Goal: Transaction & Acquisition: Obtain resource

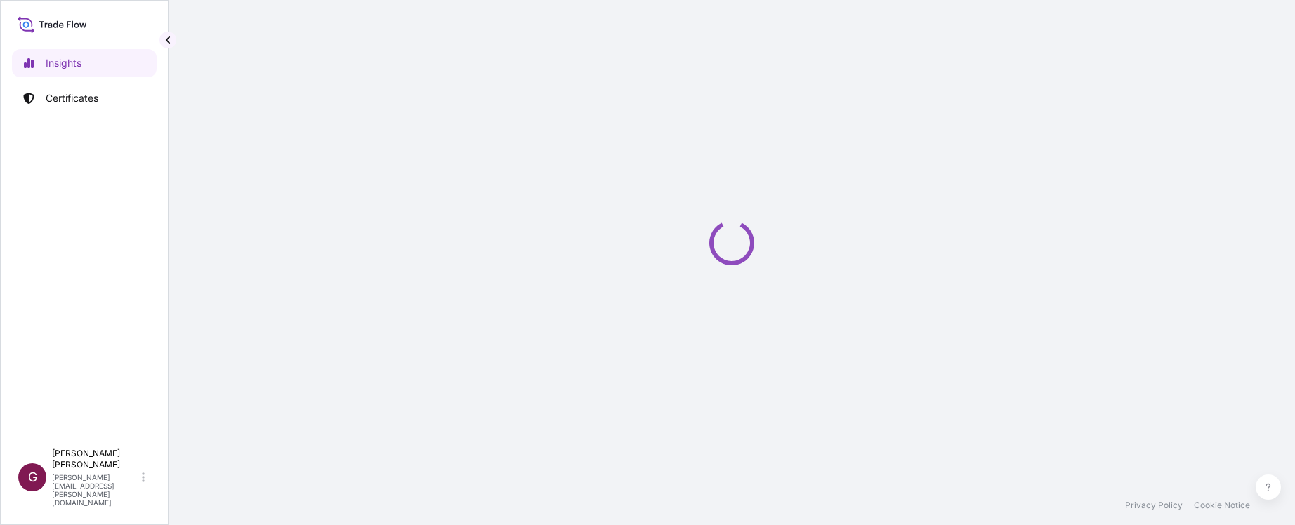
select select "2025"
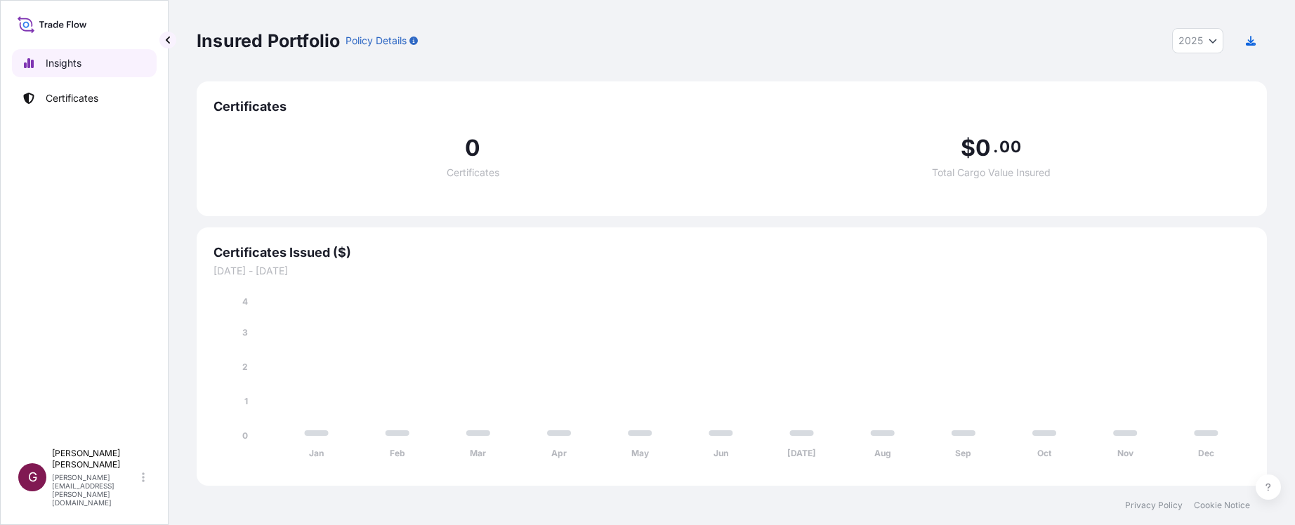
click at [62, 63] on p "Insights" at bounding box center [64, 63] width 36 height 14
click at [67, 97] on p "Certificates" at bounding box center [72, 98] width 53 height 14
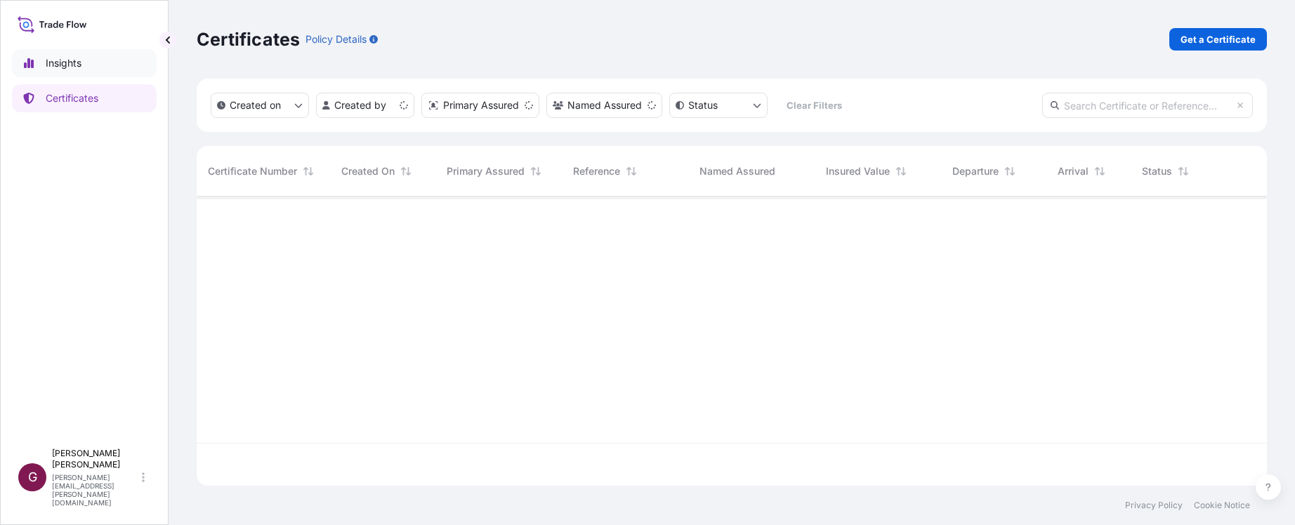
scroll to position [286, 1060]
click at [81, 65] on p "Insights" at bounding box center [64, 63] width 36 height 14
select select "2025"
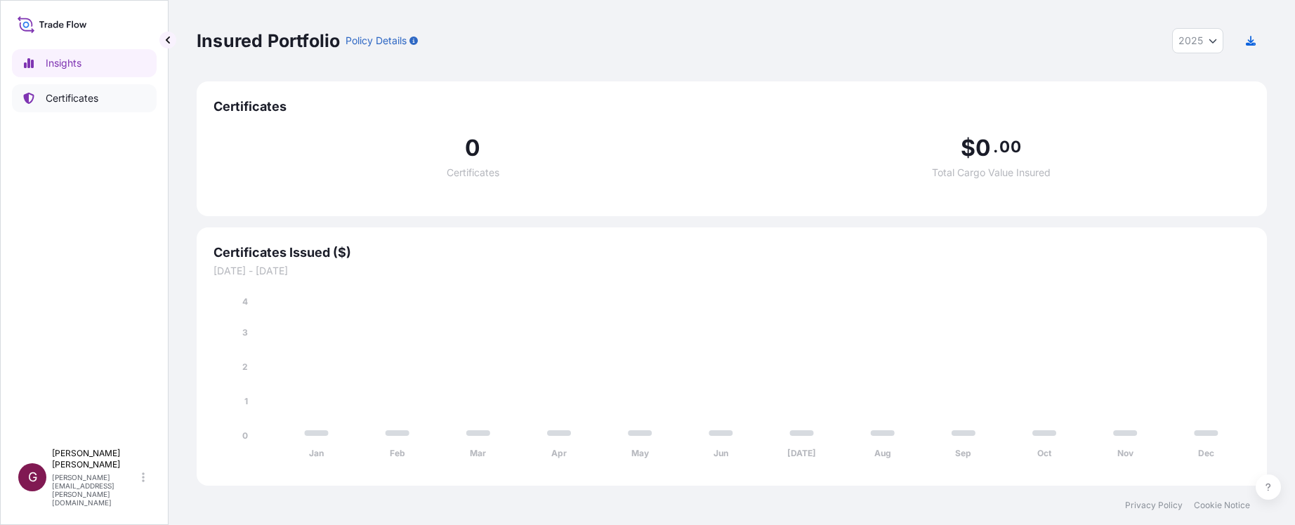
click at [76, 98] on p "Certificates" at bounding box center [72, 98] width 53 height 14
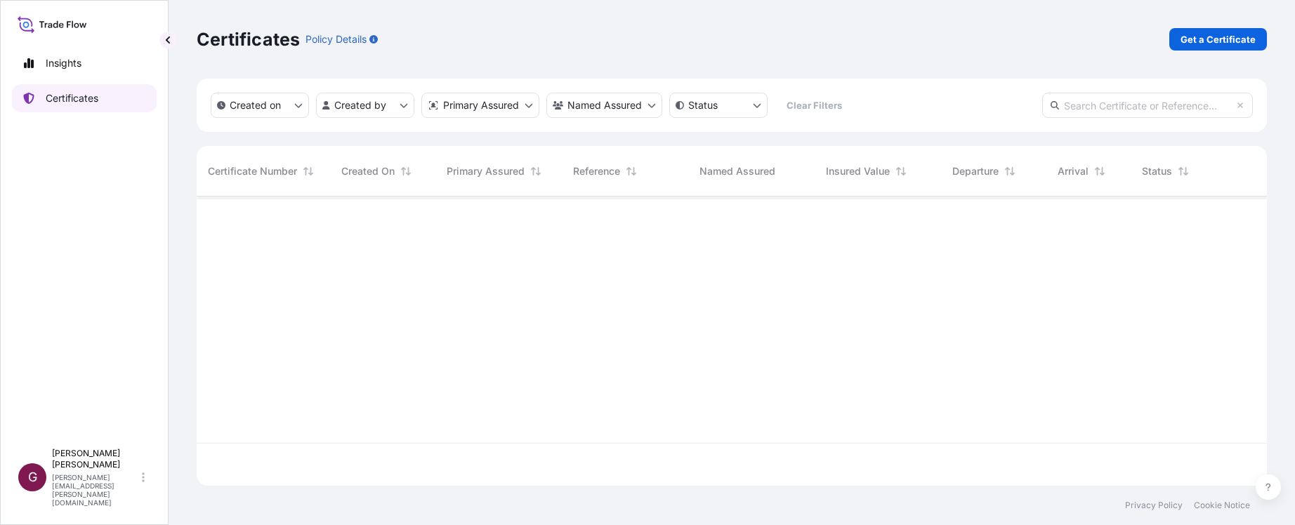
scroll to position [286, 1060]
click at [1208, 37] on p "Get a Certificate" at bounding box center [1217, 39] width 75 height 14
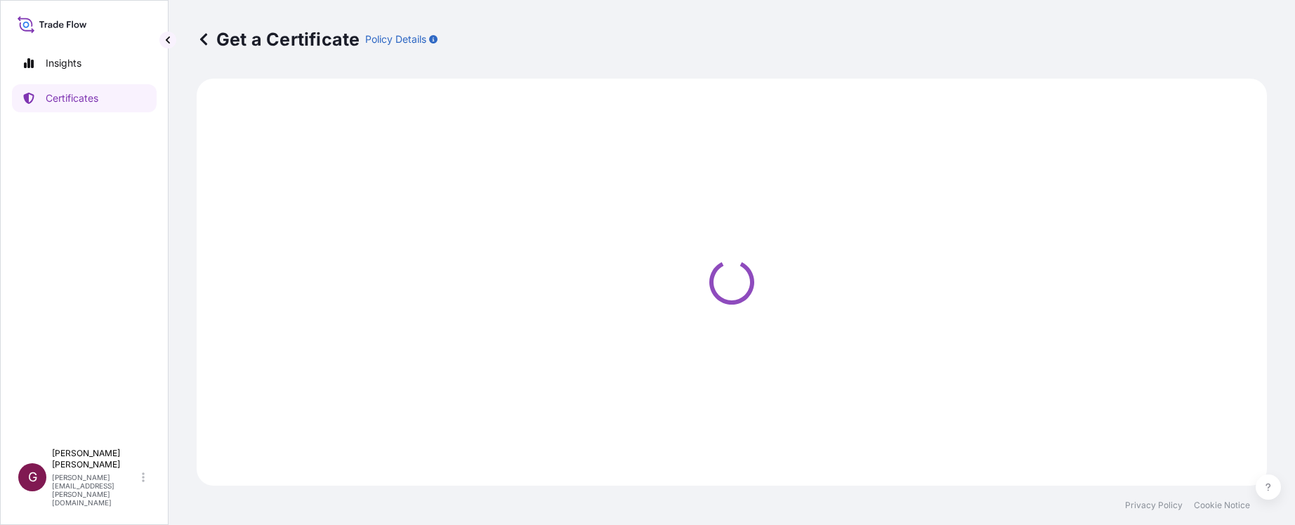
select select "Sea"
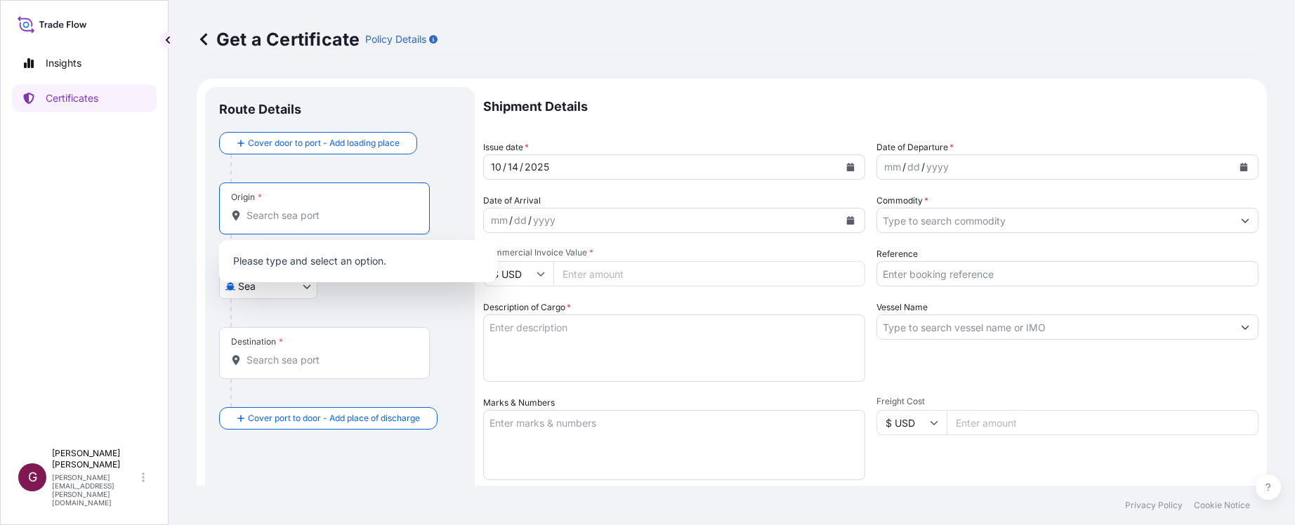
click at [350, 211] on input "Origin *" at bounding box center [329, 216] width 166 height 14
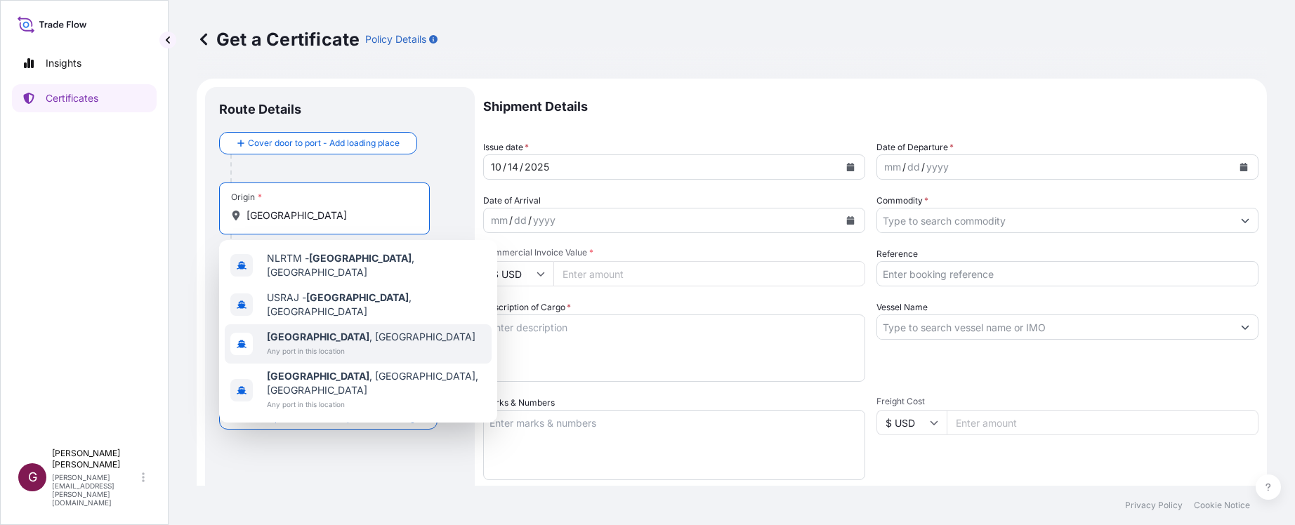
click at [326, 330] on span "[GEOGRAPHIC_DATA] , [GEOGRAPHIC_DATA]" at bounding box center [371, 337] width 209 height 14
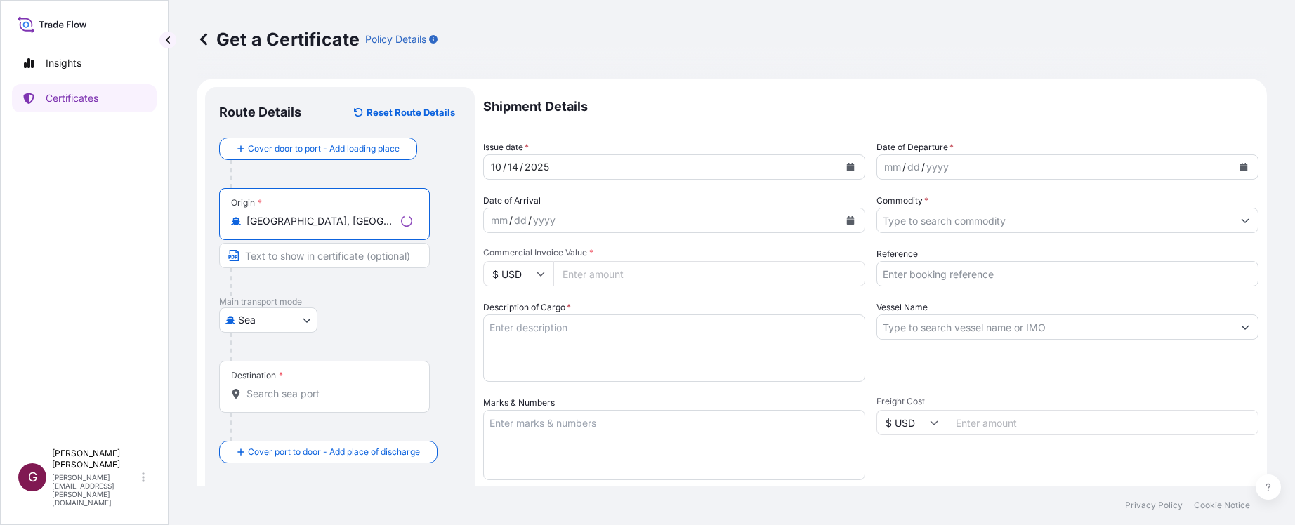
type input "[GEOGRAPHIC_DATA], [GEOGRAPHIC_DATA]"
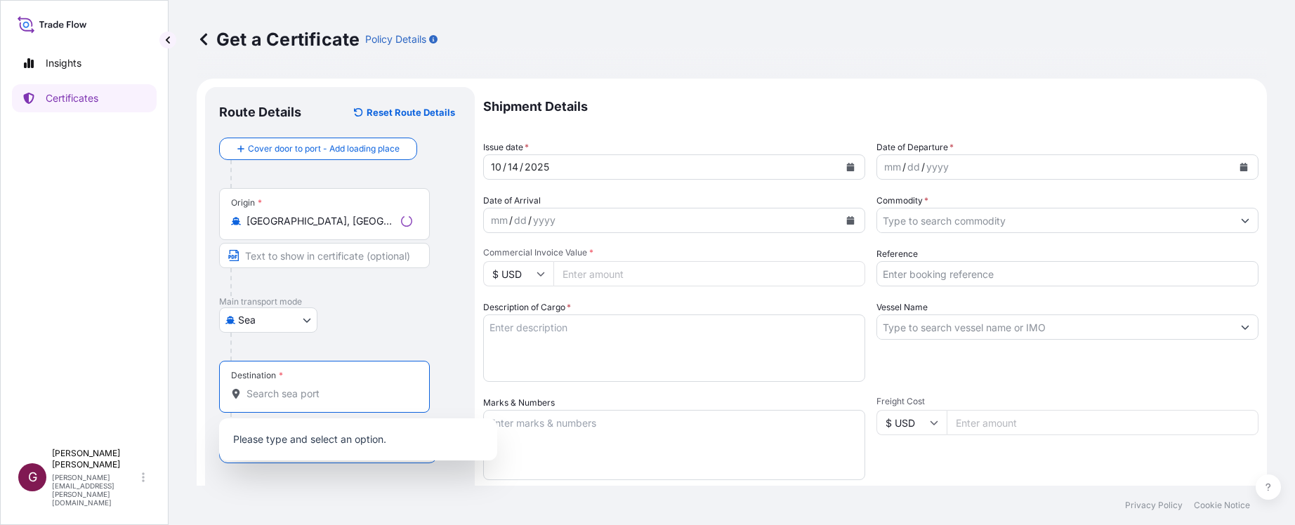
click at [322, 399] on input "Destination *" at bounding box center [329, 394] width 166 height 14
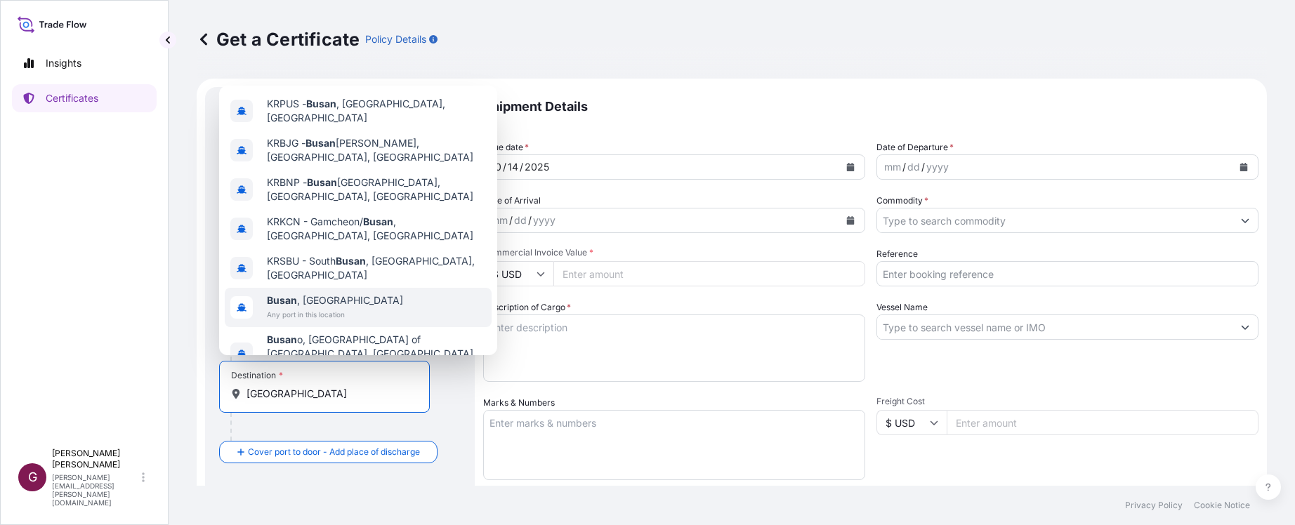
click at [327, 293] on span "Busan , [GEOGRAPHIC_DATA]" at bounding box center [335, 300] width 136 height 14
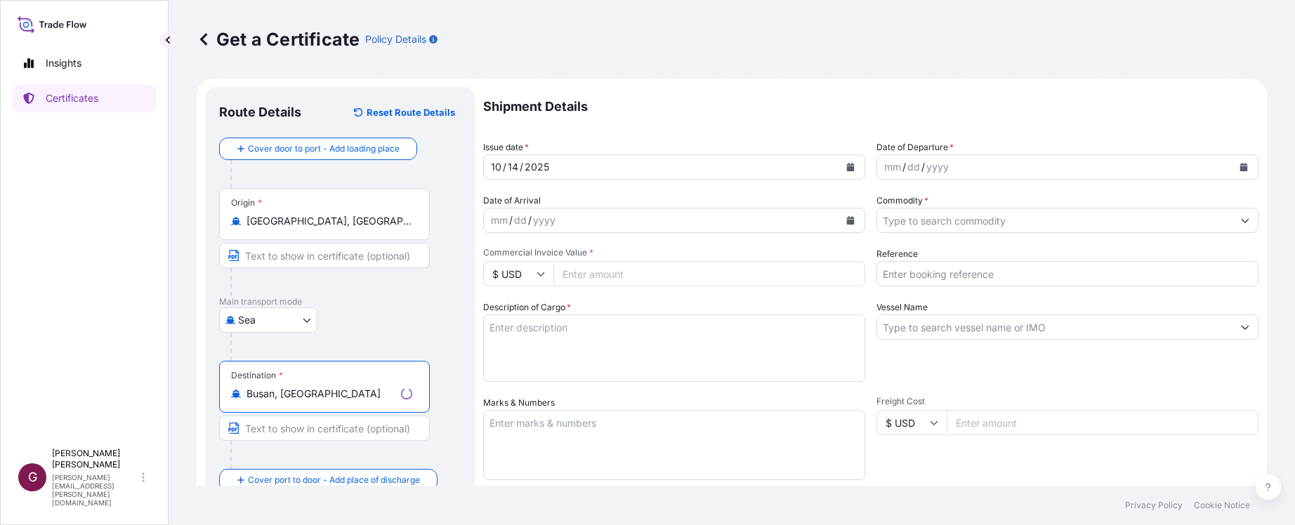
type input "Busan, [GEOGRAPHIC_DATA]"
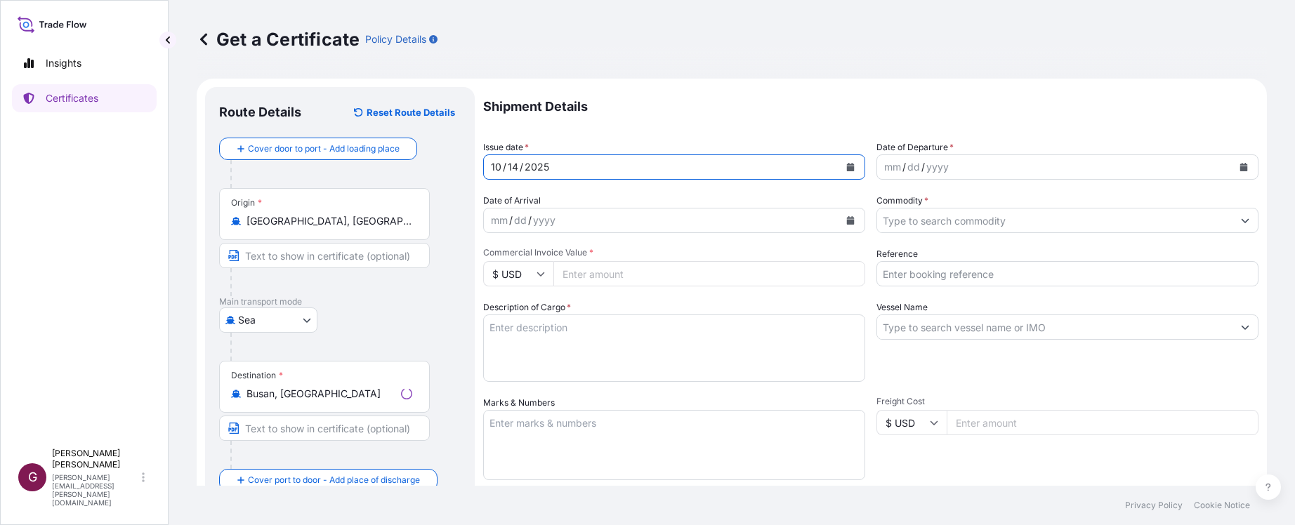
click at [817, 163] on div "[DATE]" at bounding box center [661, 166] width 355 height 25
click at [852, 163] on button "Calendar" at bounding box center [850, 167] width 22 height 22
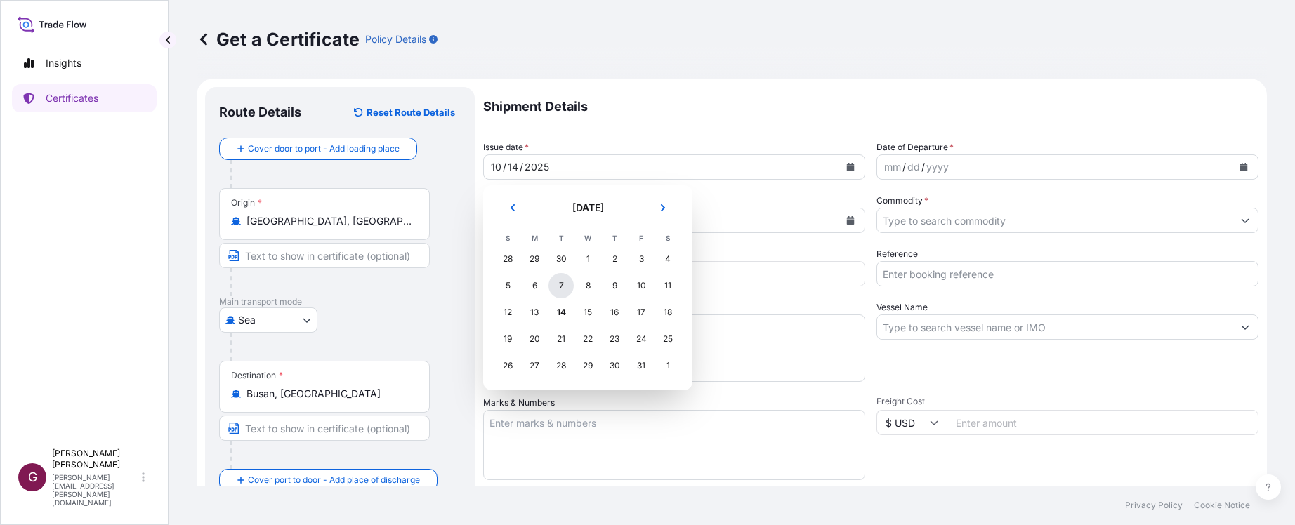
click at [560, 280] on div "7" at bounding box center [560, 285] width 25 height 25
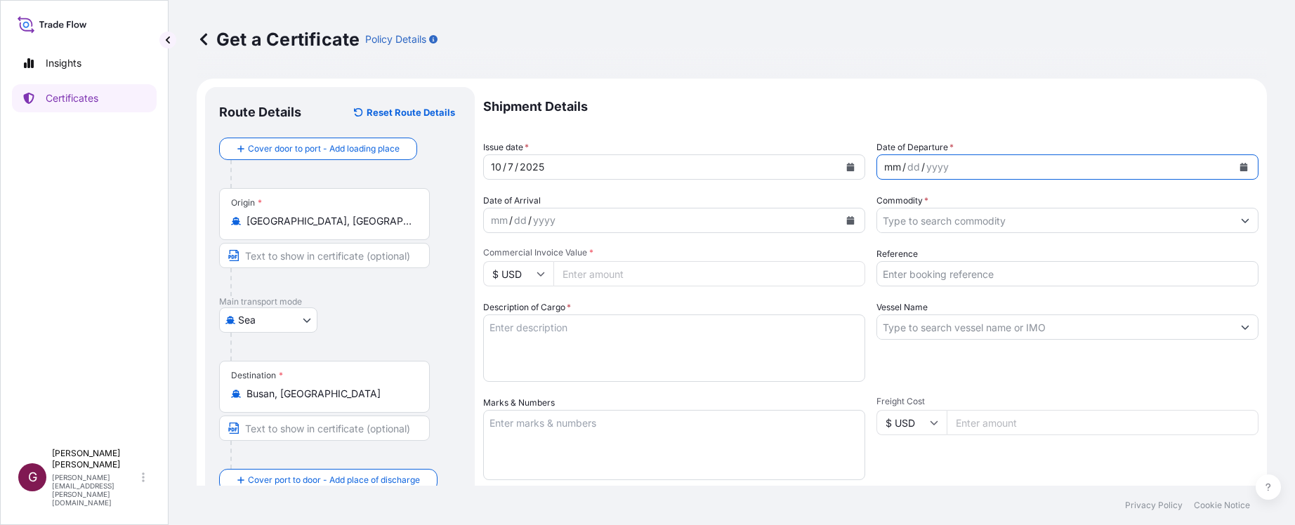
click at [1081, 177] on div "mm / dd / yyyy" at bounding box center [1054, 166] width 355 height 25
click at [1240, 168] on icon "Calendar" at bounding box center [1244, 167] width 8 height 8
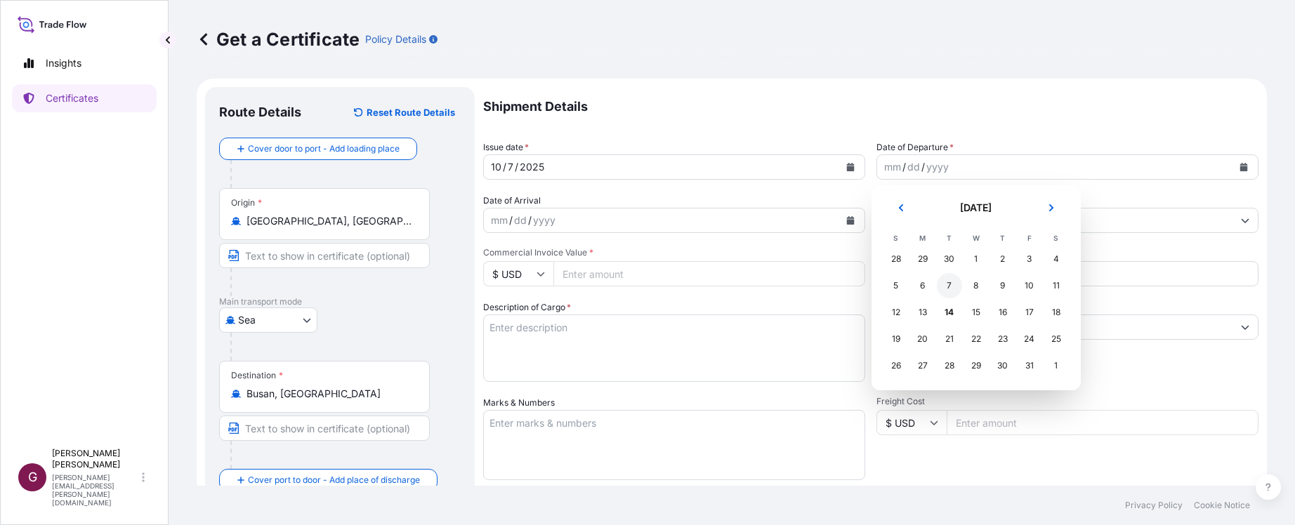
click at [953, 288] on div "7" at bounding box center [949, 285] width 25 height 25
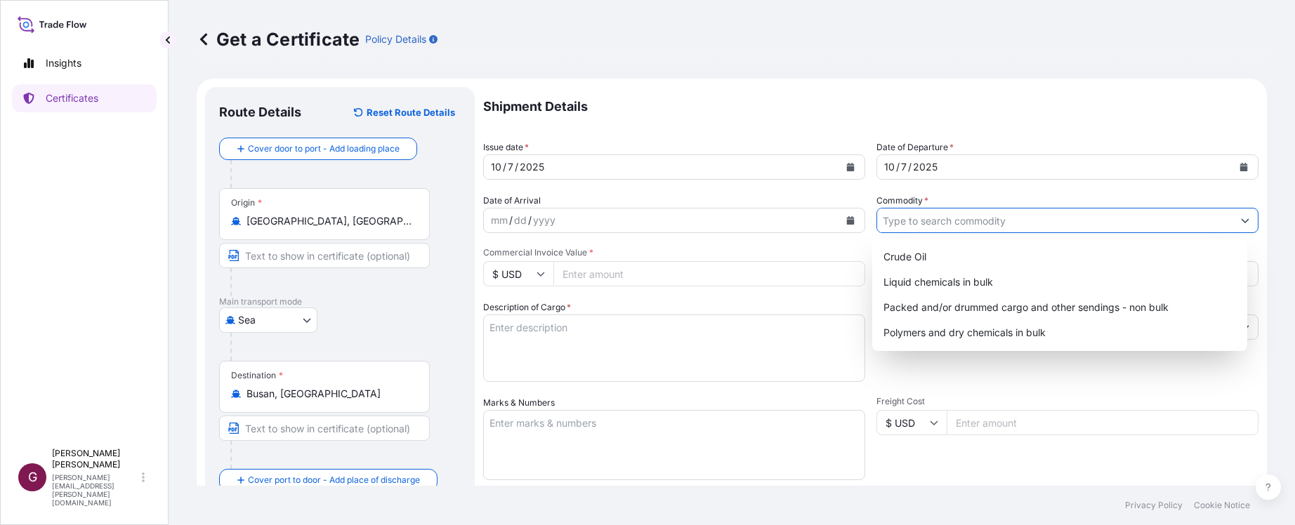
click at [1044, 223] on input "Commodity *" at bounding box center [1054, 220] width 355 height 25
click at [913, 286] on div "Liquid chemicals in bulk" at bounding box center [1060, 282] width 364 height 25
type input "Liquid chemicals in bulk"
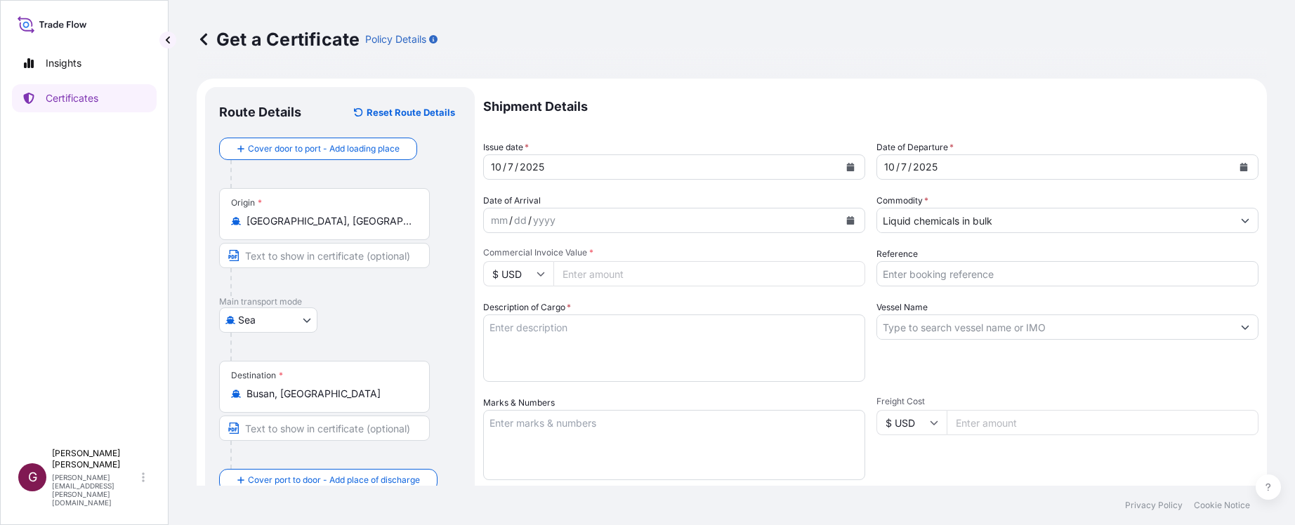
click at [633, 271] on input "Commercial Invoice Value *" at bounding box center [709, 273] width 312 height 25
type input "49027.8"
click at [817, 82] on form "Route Details Reset Route Details Cover door to port - Add loading place Place …" at bounding box center [732, 441] width 1070 height 725
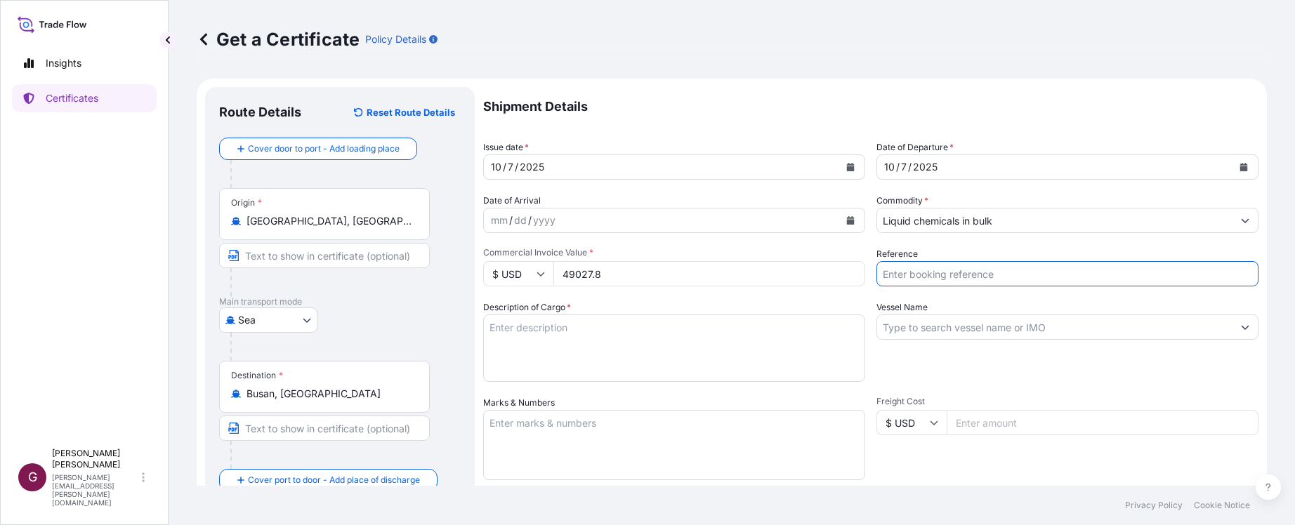
click at [1158, 278] on input "Reference" at bounding box center [1067, 273] width 382 height 25
click at [1193, 265] on input "Reference" at bounding box center [1067, 273] width 382 height 25
paste input "5013254837"
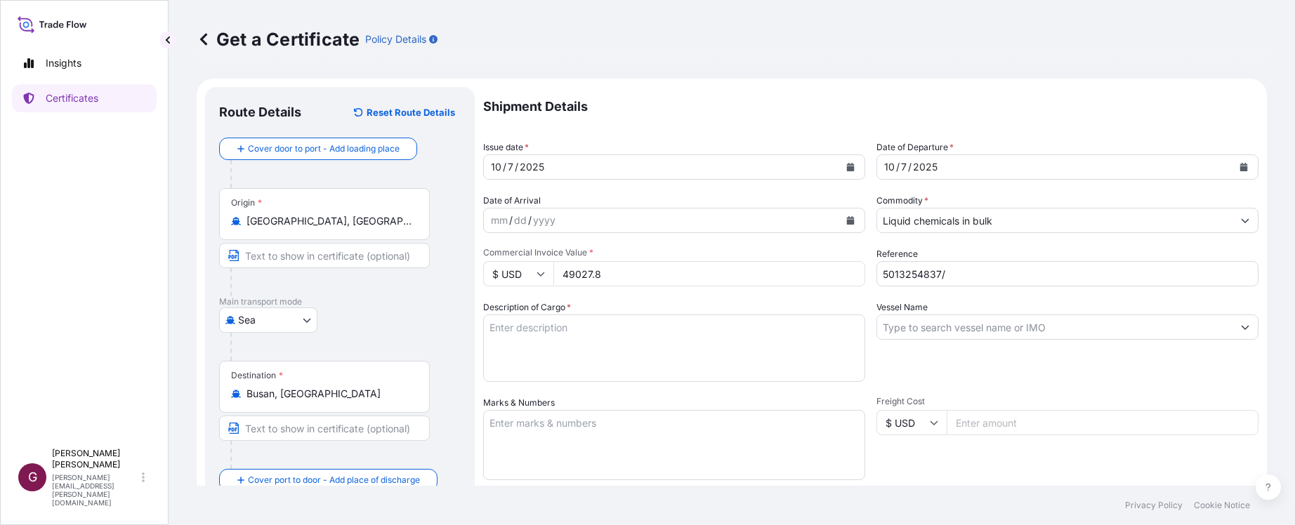
click at [1153, 263] on input "5013254837/" at bounding box center [1067, 273] width 382 height 25
click at [1160, 271] on input "5013254837/" at bounding box center [1067, 273] width 382 height 25
paste input "990805806"
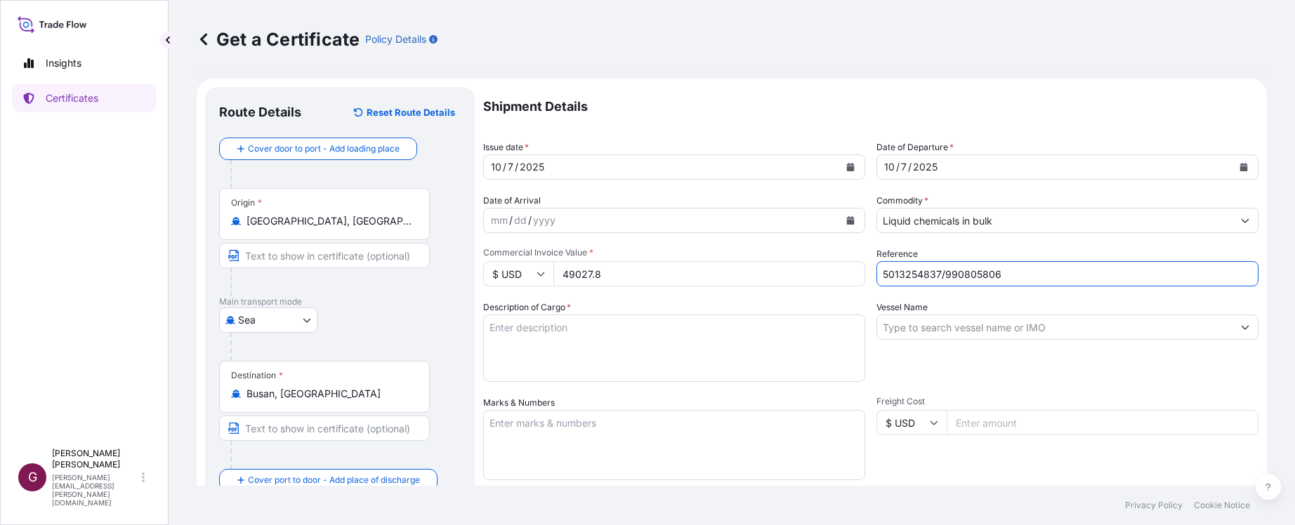
type input "5013254837/990805806"
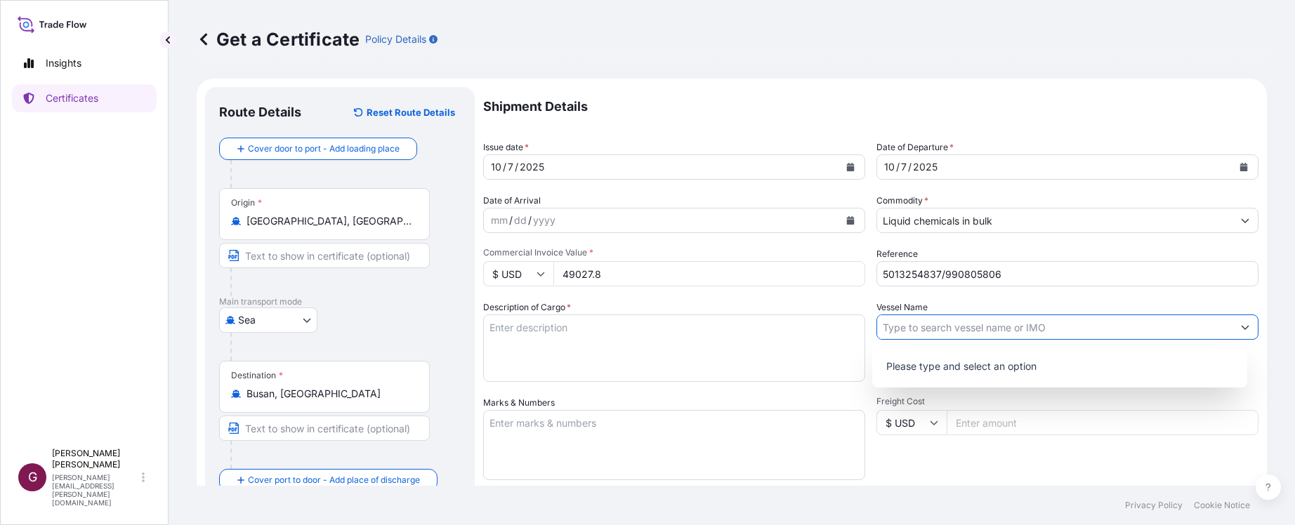
click at [1241, 324] on icon "Show suggestions" at bounding box center [1245, 327] width 8 height 8
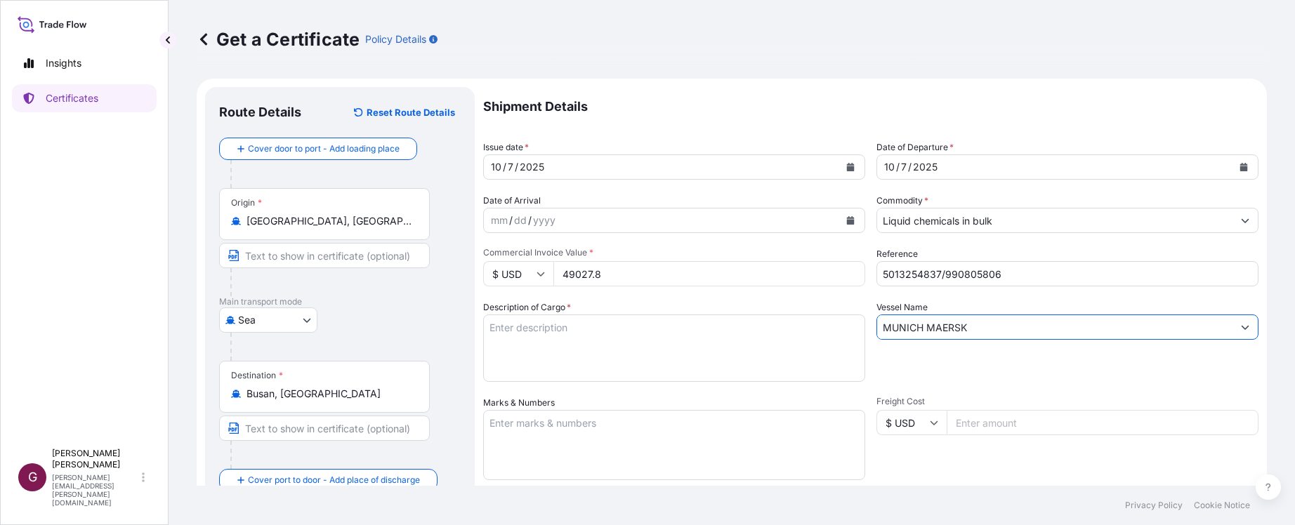
type input "MUNICH MAERSK"
click at [687, 336] on textarea "Description of Cargo *" at bounding box center [674, 348] width 382 height 67
click at [1174, 466] on div "Freight Cost $ USD" at bounding box center [1067, 438] width 382 height 84
click at [522, 347] on textarea "Description of Cargo *" at bounding box center [674, 348] width 382 height 67
paste textarea "COMMODITY NAME : MPDIOL GLYCOL, ISOTANK QUANTITY : 39.86 MT UNIT PRICE : USD 1,…"
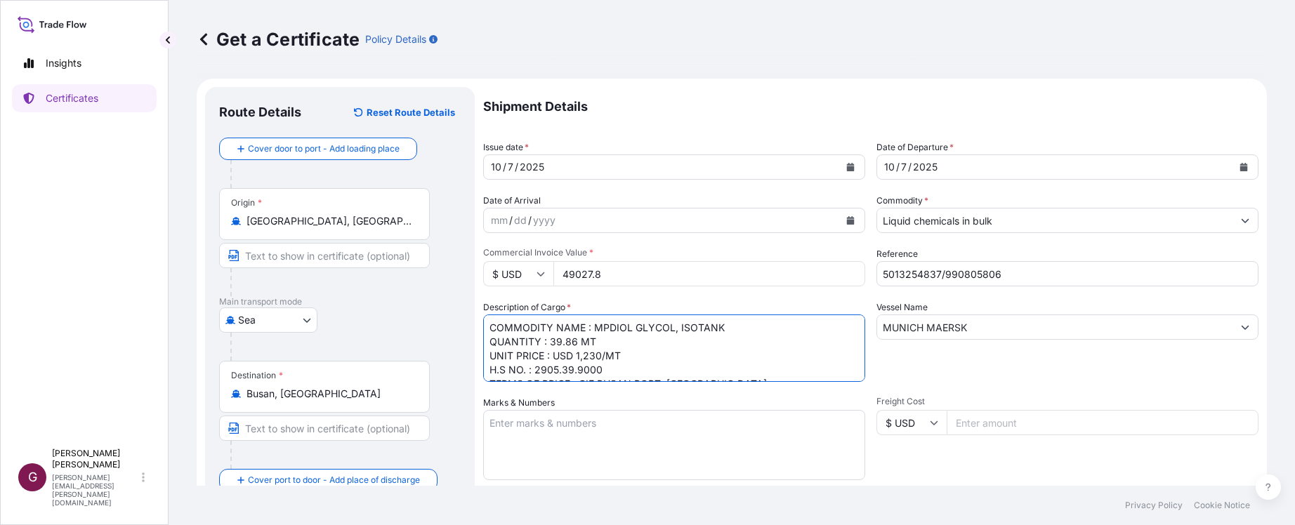
scroll to position [37, 0]
click at [605, 330] on textarea "COMMODITY NAME : MPDIOL GLYCOL, ISOTANK QUANTITY : 39.86 MT UNIT PRICE : USD 1,…" at bounding box center [674, 348] width 382 height 67
click at [653, 357] on textarea "COMMODITY NAME : MPDIOL GLYCOL, ISOTANK QUANTITY : 39.86 MT UNIT PRICE : USD 1,…" at bounding box center [674, 348] width 382 height 67
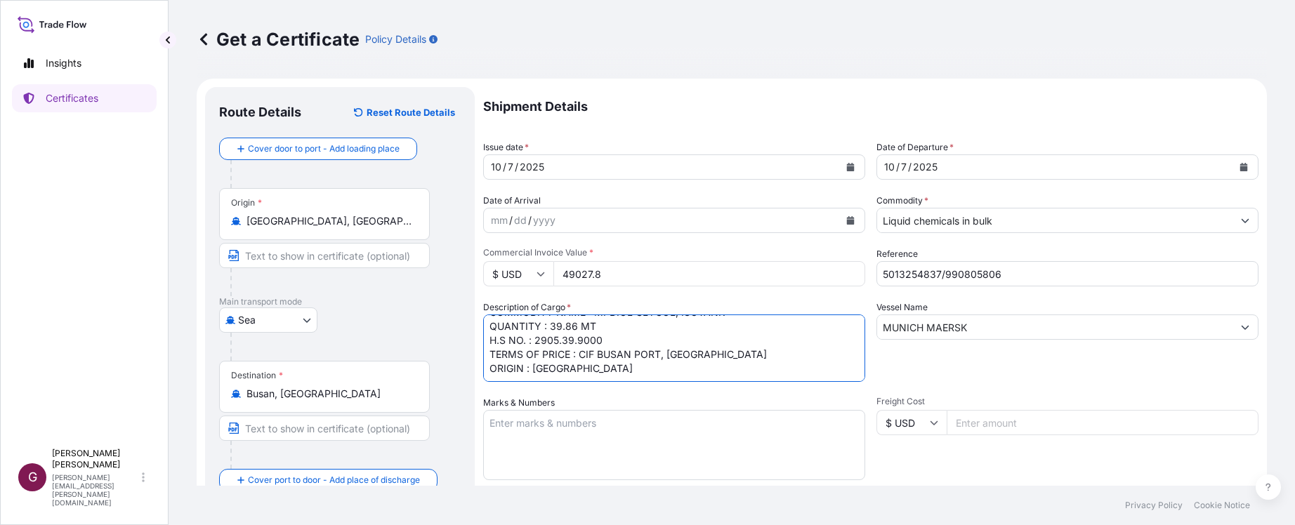
type textarea "COMMODITY NAME : MPDIOL GLYCOL, ISOTANK QUANTITY : 39.86 MT H.S NO. : 2905.39.9…"
click at [985, 374] on div "Vessel Name [GEOGRAPHIC_DATA] MAERSK" at bounding box center [1067, 341] width 382 height 81
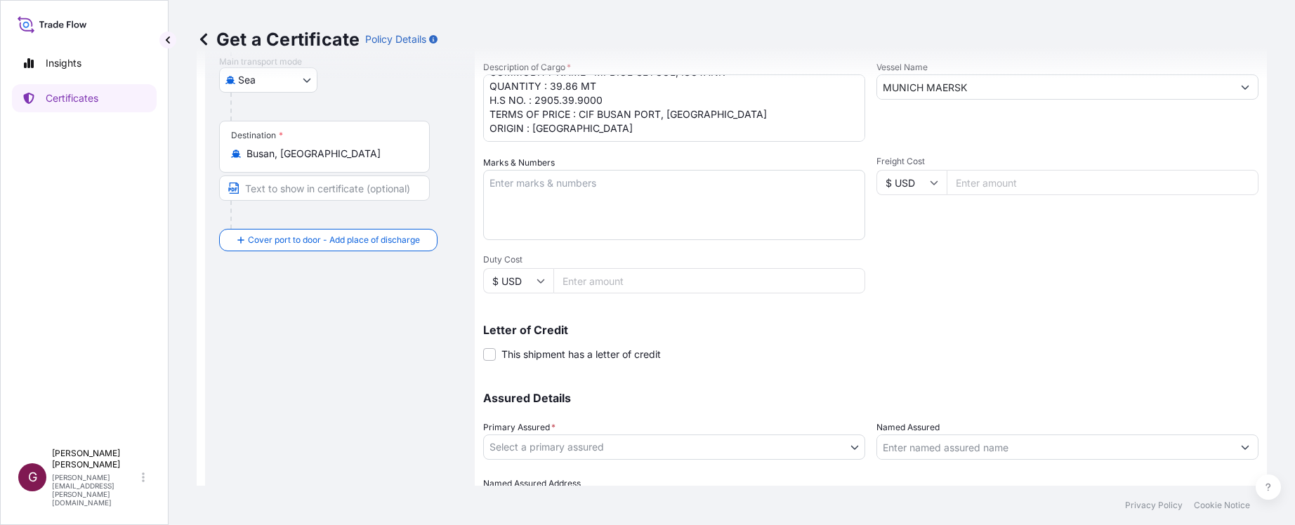
scroll to position [272, 0]
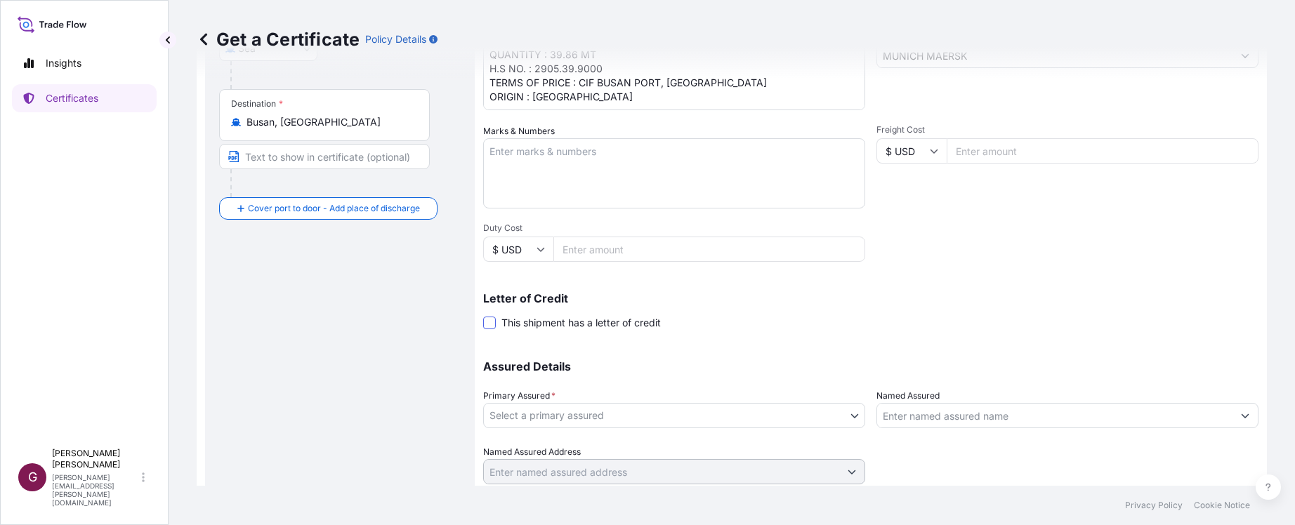
click at [495, 321] on span at bounding box center [489, 323] width 13 height 13
click at [483, 315] on input "This shipment has a letter of credit" at bounding box center [483, 315] width 0 height 0
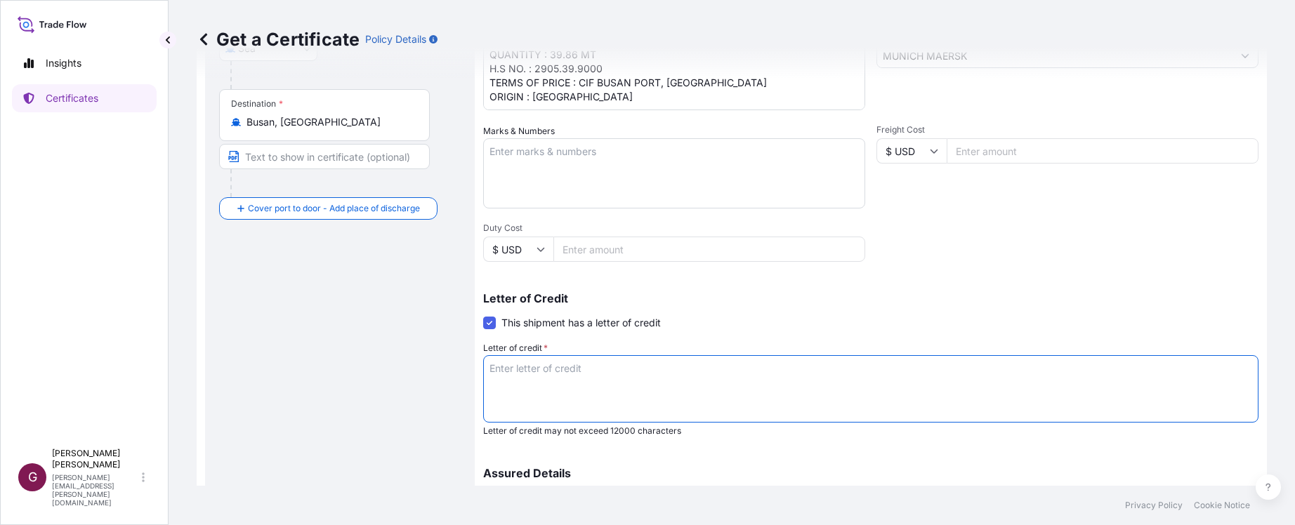
click at [538, 384] on textarea "Letter of credit *" at bounding box center [870, 388] width 775 height 67
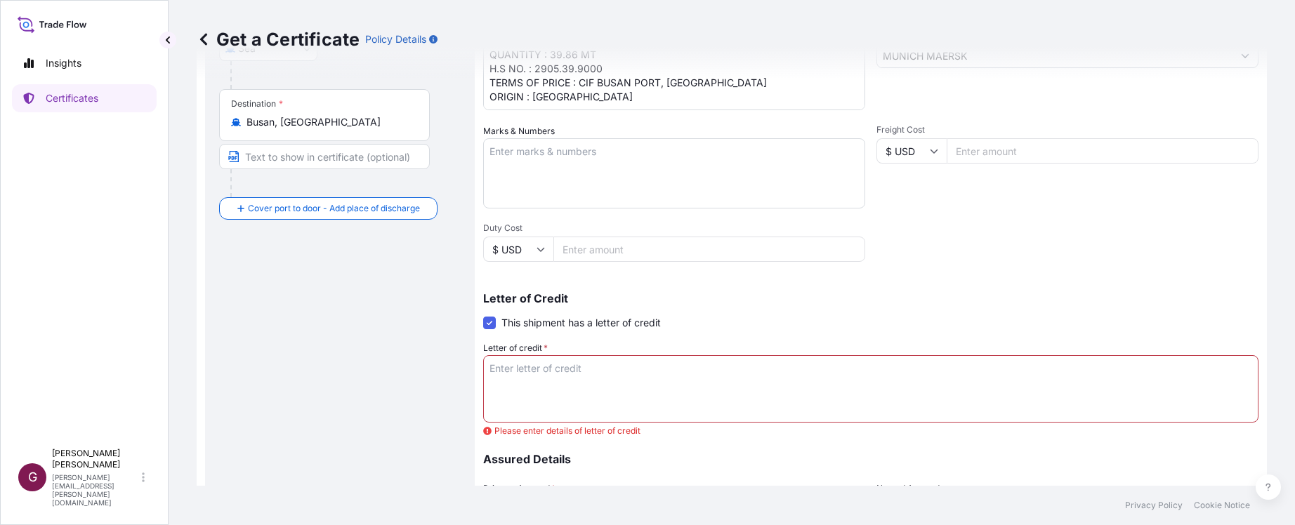
drag, startPoint x: 1168, startPoint y: 475, endPoint x: 1015, endPoint y: 438, distance: 158.2
click at [1167, 475] on div "Assured Details Primary Assured * Select a primary assured Hong Kong Named Assu…" at bounding box center [870, 507] width 775 height 140
click at [595, 380] on textarea "Letter of credit *" at bounding box center [870, 388] width 775 height 67
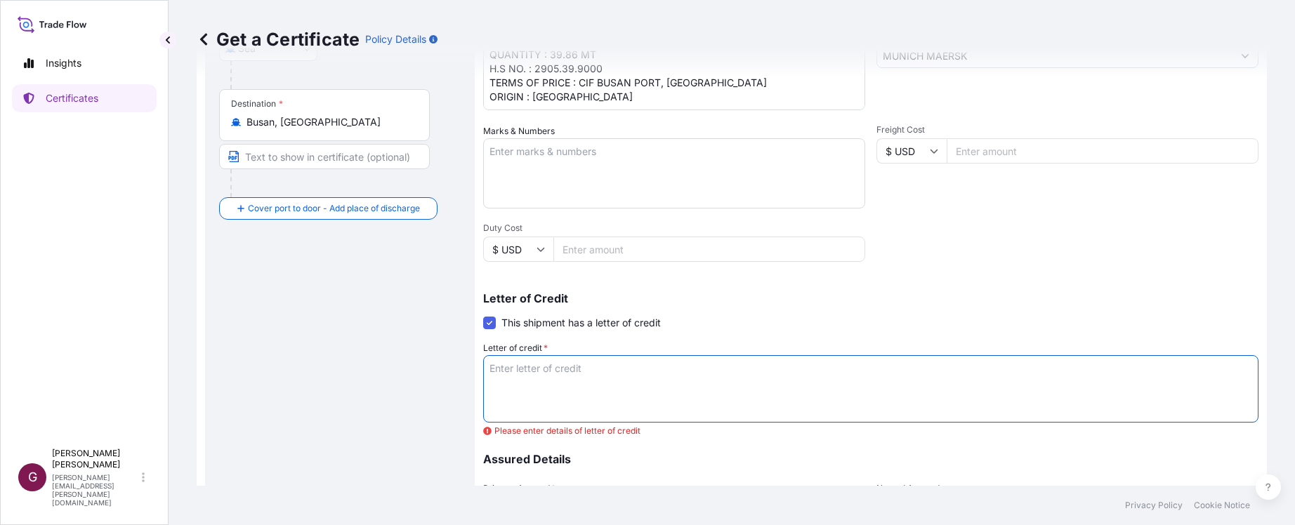
paste textarea "LC NUMBER:M06982509NS00018"
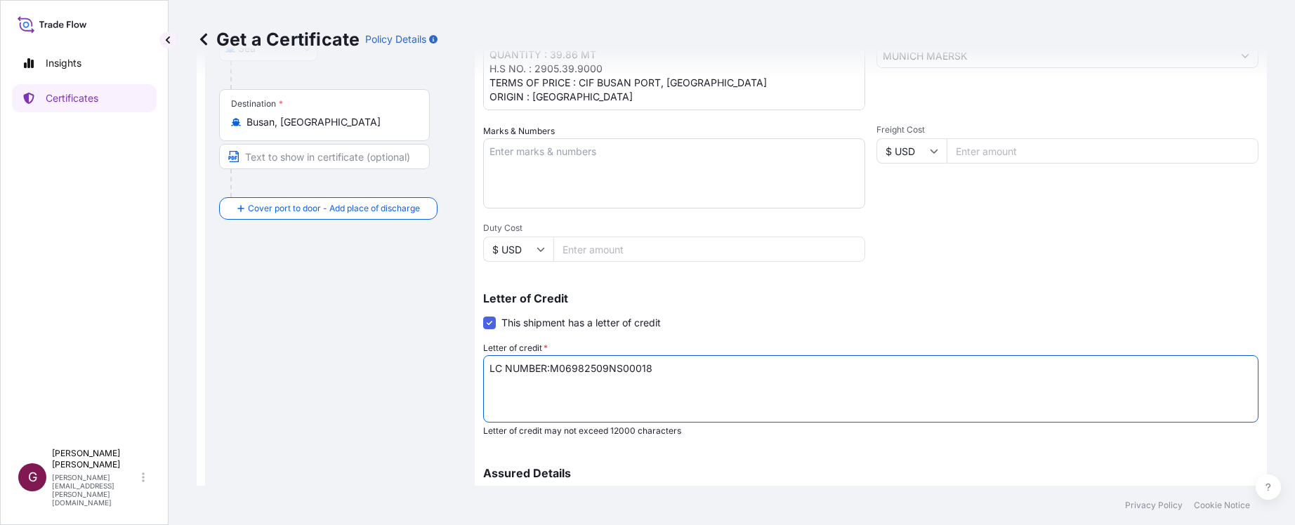
paste textarea "110PERCENT OF THE INVOICE VALUE, EXPRESSLY STIPULATING THAT CLAIMS ARE PAYABLE …"
click at [832, 385] on textarea "LC NUMBER:M06982509NS00018 110PERCENT OF THE INVOICE VALUE, EXPRESSLY STIPULATI…" at bounding box center [870, 388] width 775 height 67
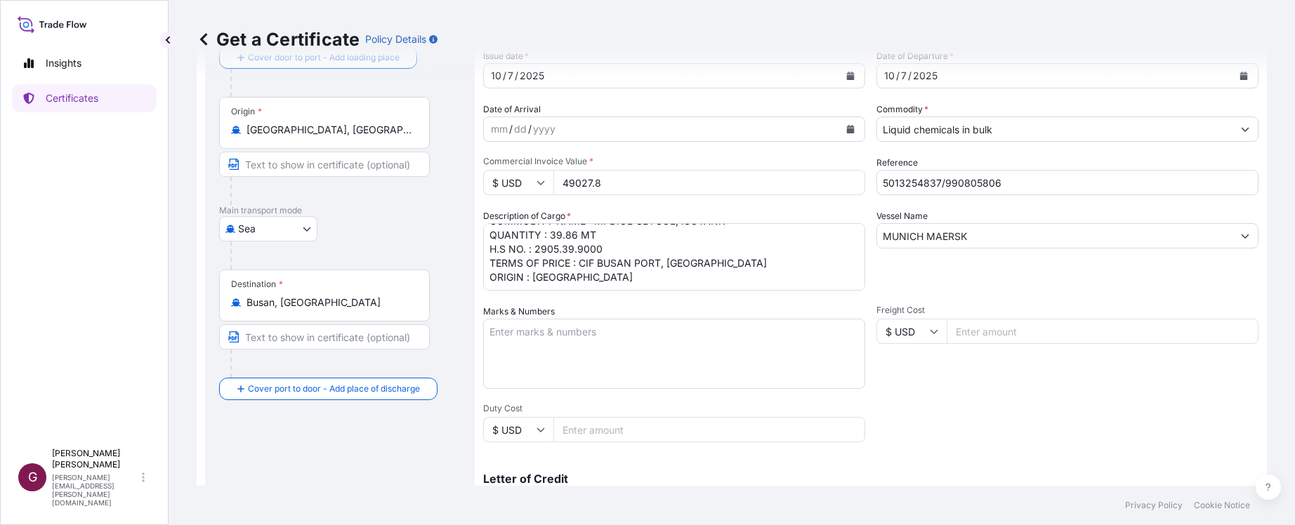
scroll to position [0, 0]
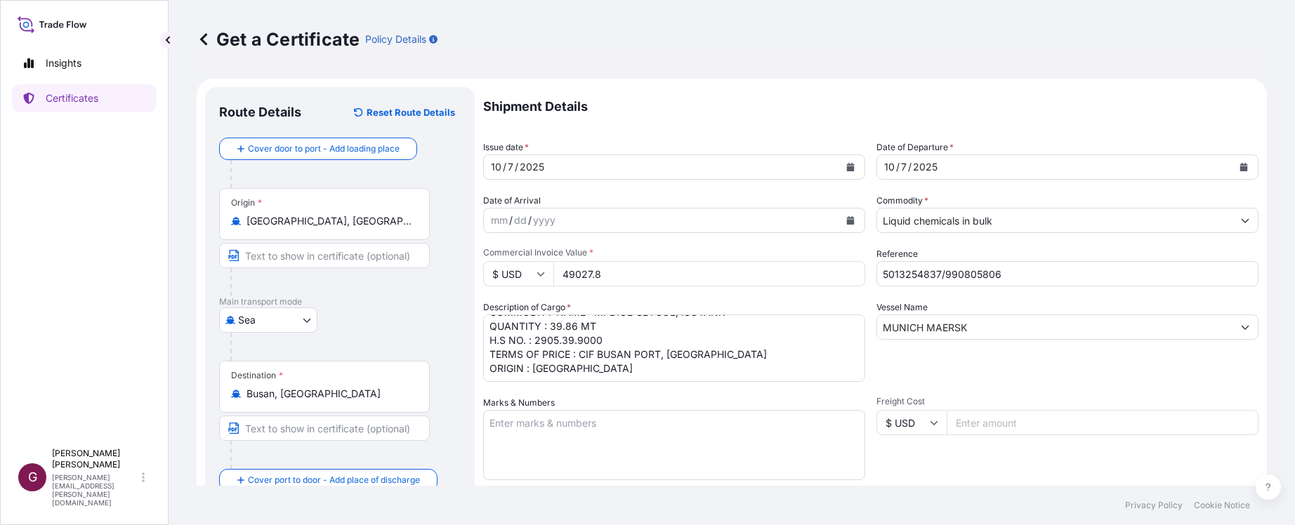
type textarea "LC NUMBER:M06982509NS00018 110PERCENT OF THE INVOICE VALUE, EXPRESSLY STIPULATI…"
drag, startPoint x: 576, startPoint y: 339, endPoint x: 583, endPoint y: 338, distance: 7.1
click at [576, 339] on textarea "COMMODITY NAME : MPDIOL GLYCOL, ISOTANK QUANTITY : 39.86 MT H.S NO. : 2905.39.9…" at bounding box center [674, 348] width 382 height 67
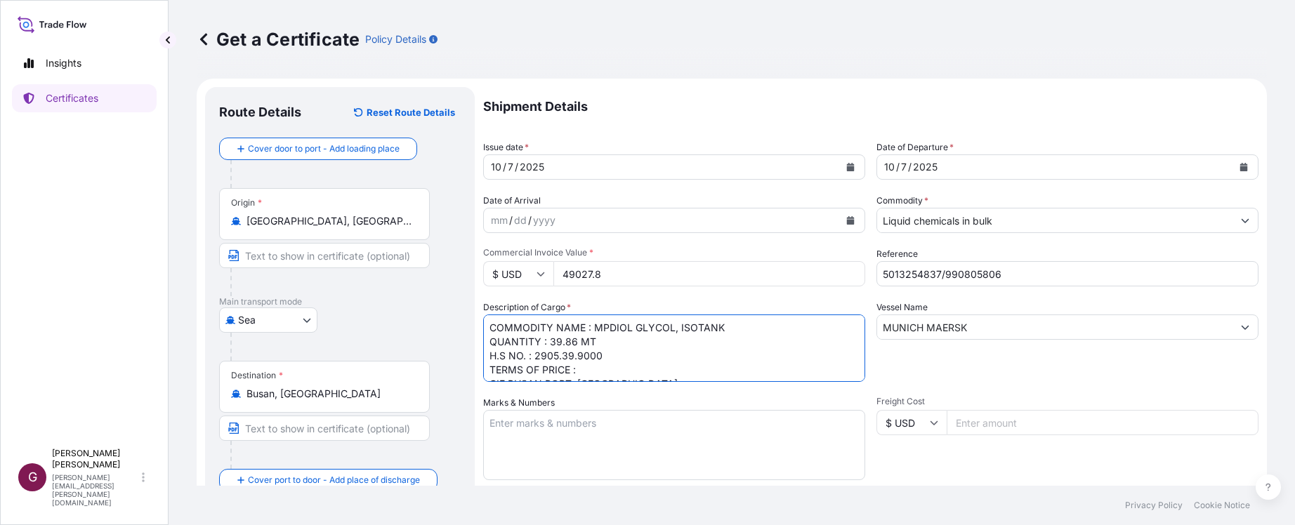
click at [592, 330] on textarea "COMMODITY NAME : MPDIOL GLYCOL, ISOTANK QUANTITY : 39.86 MT H.S NO. : 2905.39.9…" at bounding box center [674, 348] width 382 height 67
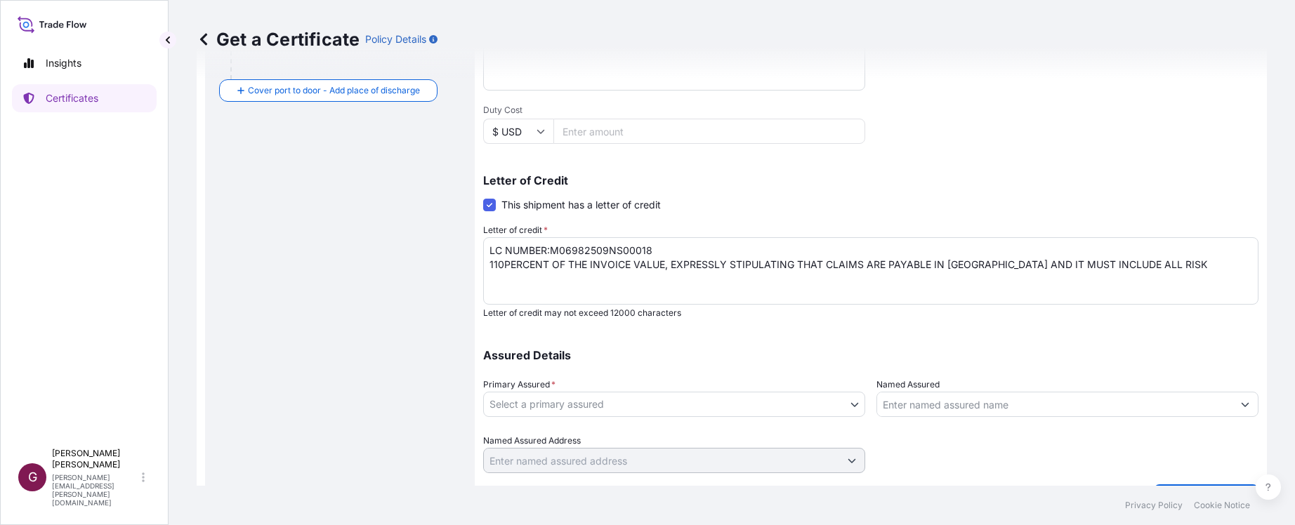
scroll to position [421, 0]
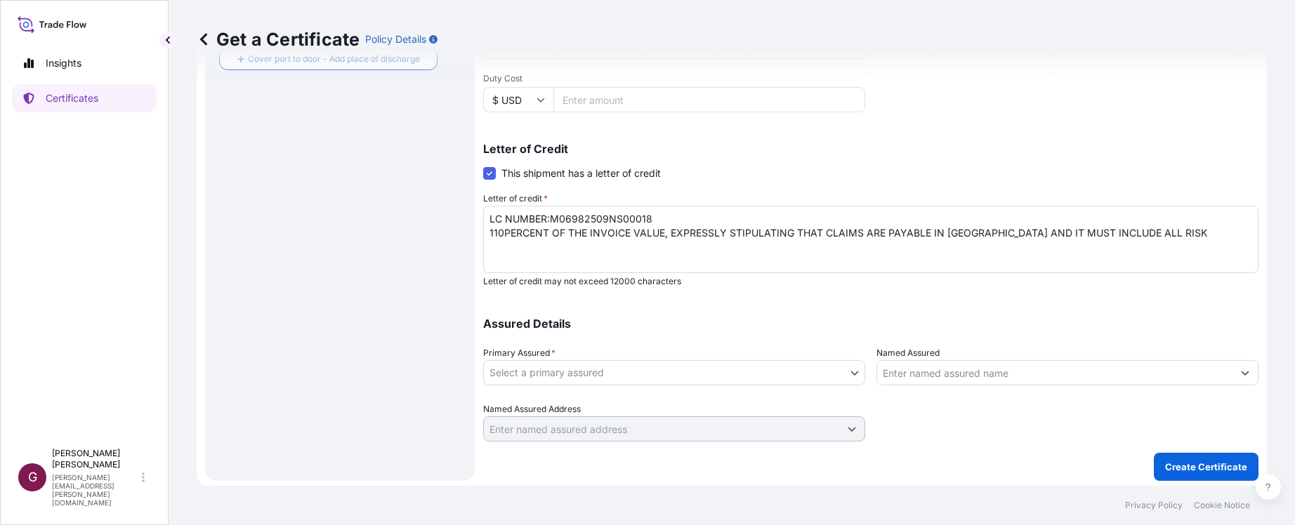
type textarea "COMMODITY NAME : MPDIOL GLYCOL, ISOTANK QUANTITY : 39.86 MT H.S NO. : 2905.39.9…"
click at [845, 372] on body "Insights Certificates G [PERSON_NAME] [PERSON_NAME][EMAIL_ADDRESS][PERSON_NAME]…" at bounding box center [647, 262] width 1295 height 525
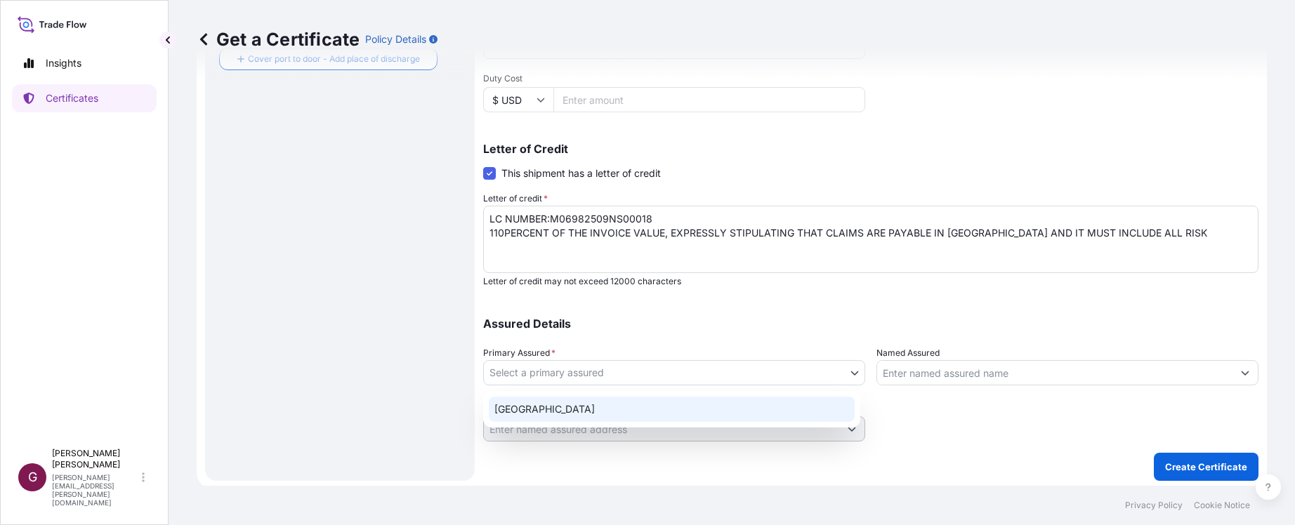
click at [703, 409] on div "[GEOGRAPHIC_DATA]" at bounding box center [672, 409] width 366 height 25
select select "32020"
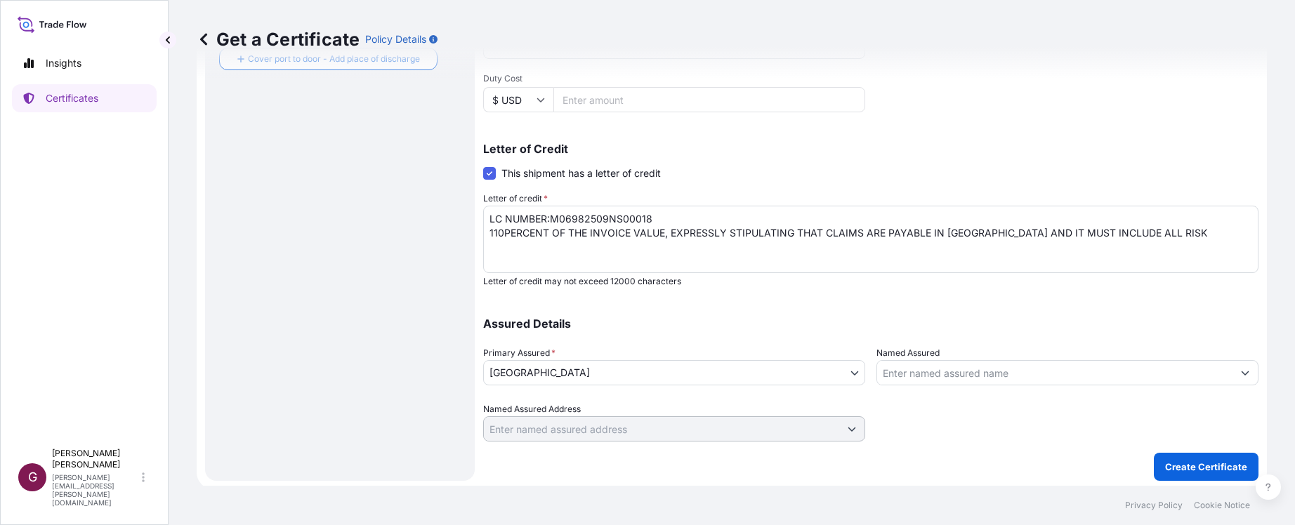
click at [968, 319] on p "Assured Details" at bounding box center [870, 323] width 775 height 11
click at [1203, 463] on p "Create Certificate" at bounding box center [1206, 467] width 82 height 14
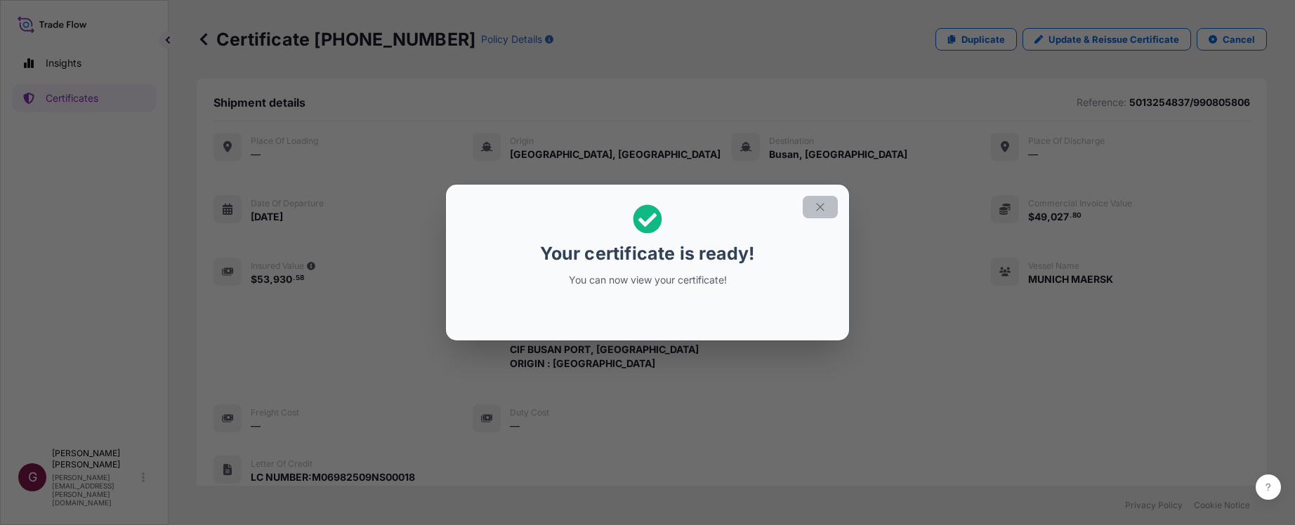
click at [822, 205] on icon "button" at bounding box center [820, 207] width 8 height 8
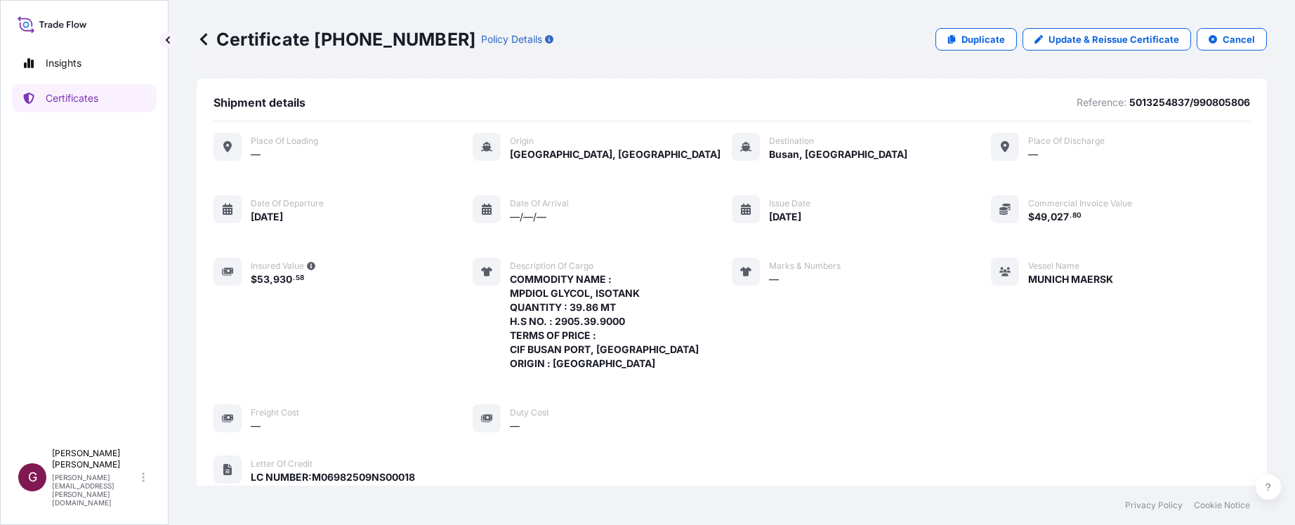
click at [1032, 337] on div "Vessel Name [GEOGRAPHIC_DATA] MAERSK" at bounding box center [1052, 314] width 122 height 113
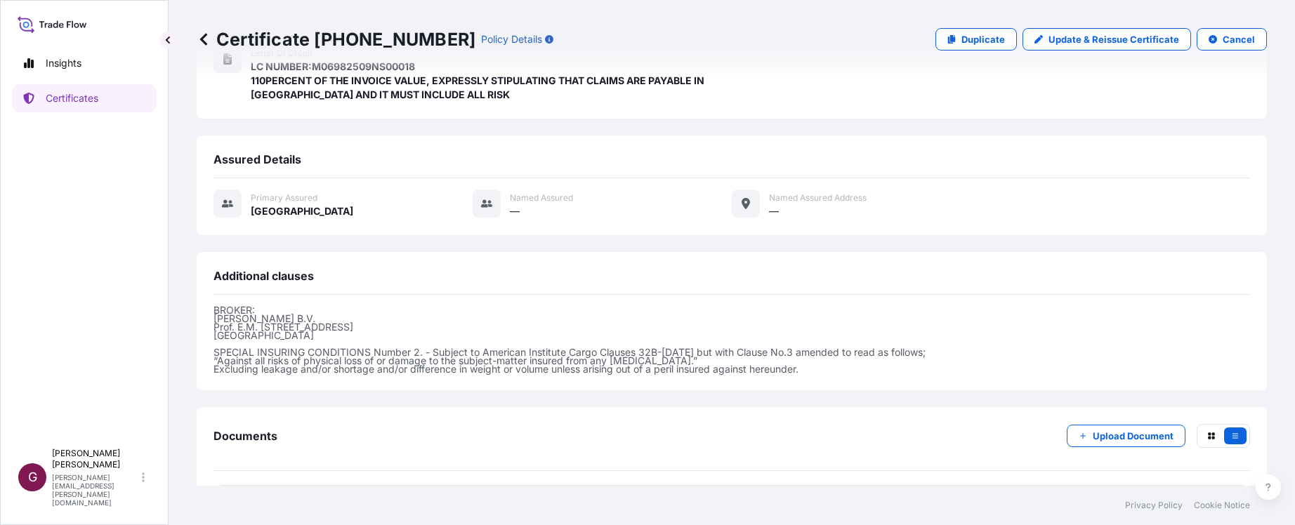
scroll to position [463, 0]
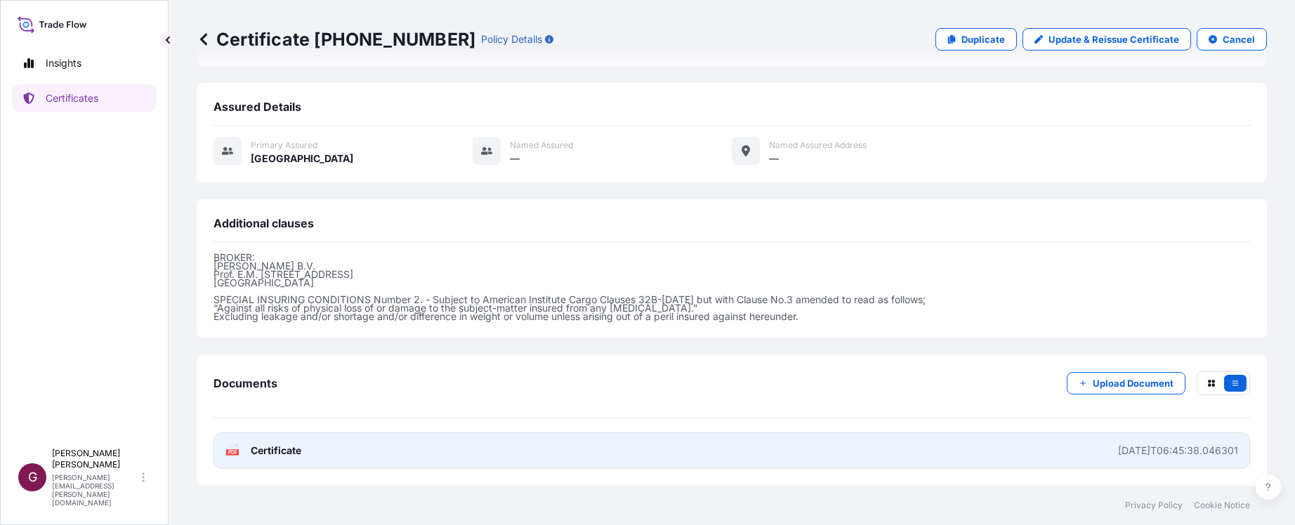
click at [359, 456] on link "PDF Certificate [DATE]T06:45:38.046301" at bounding box center [731, 451] width 1036 height 37
